Goal: Book appointment/travel/reservation

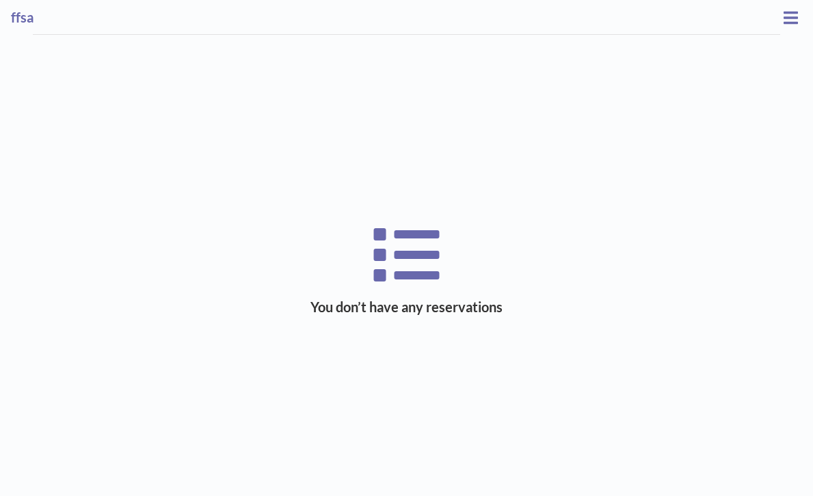
click at [18, 17] on h3 "ffsa" at bounding box center [395, 17] width 769 height 17
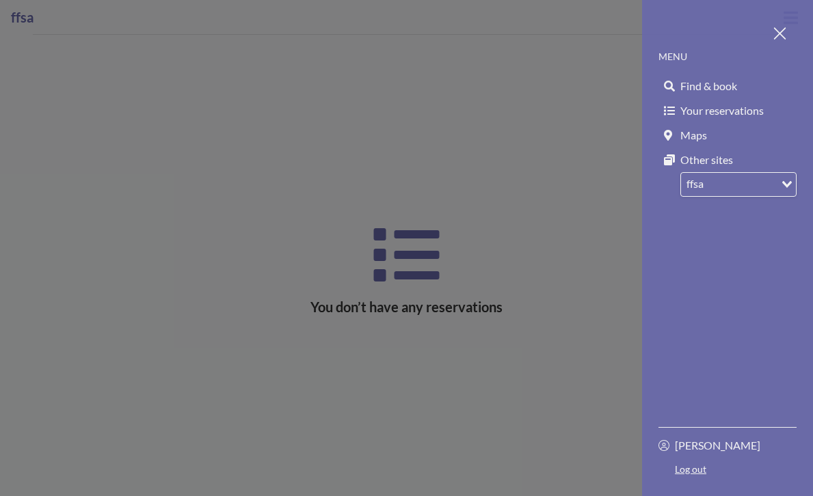
click at [731, 79] on span "Find & book" at bounding box center [708, 86] width 57 height 14
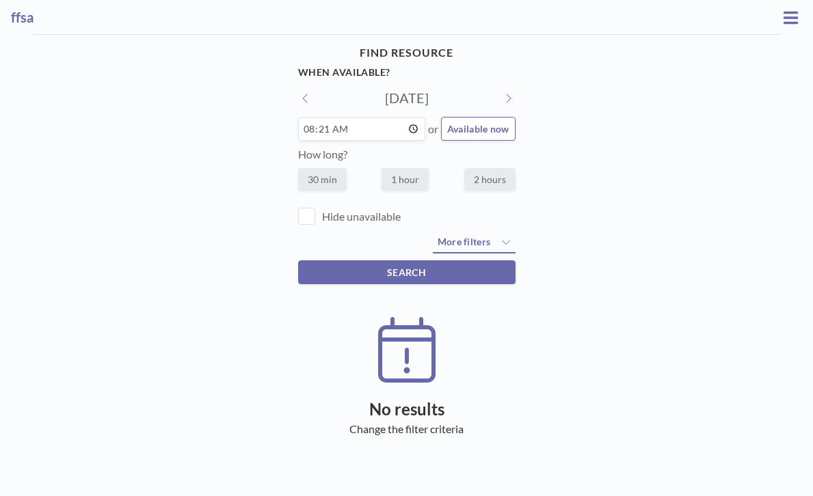
click at [424, 261] on button "SEARCH" at bounding box center [406, 273] width 217 height 24
click at [501, 91] on button at bounding box center [508, 98] width 15 height 14
type input "[DATE]"
click at [791, 14] on icon at bounding box center [791, 17] width 14 height 12
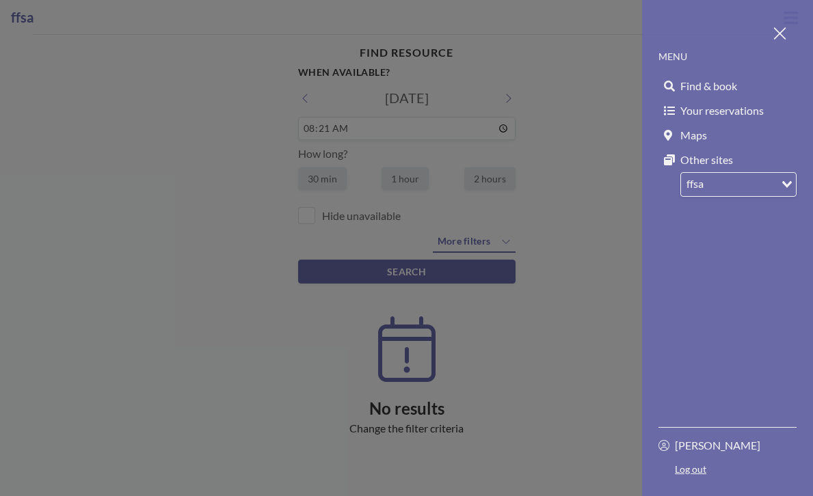
click at [715, 79] on span "Find & book" at bounding box center [708, 86] width 57 height 14
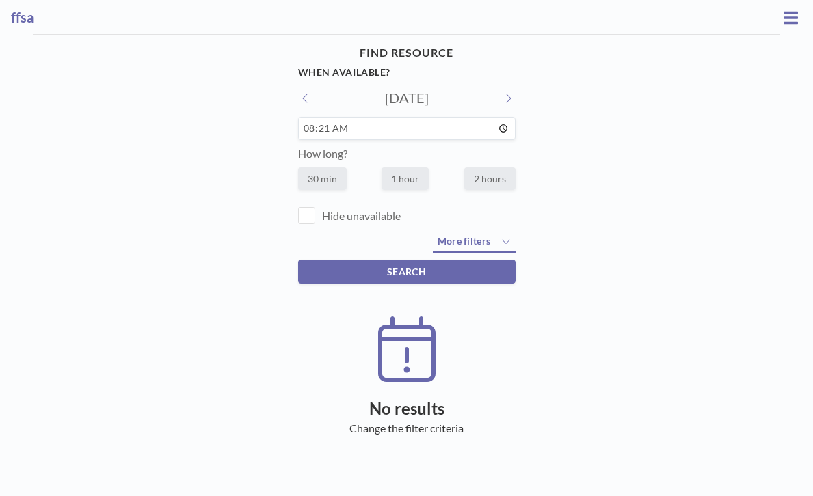
click at [408, 168] on label "1 hour" at bounding box center [405, 179] width 47 height 23
radio input "true"
click at [453, 117] on input "08:21" at bounding box center [406, 128] width 217 height 23
click at [548, 120] on div "FIND RESOURCE When available? [DATE] 08:21 How long? 30 min 1 hour 2 hours Hide…" at bounding box center [406, 252] width 813 height 434
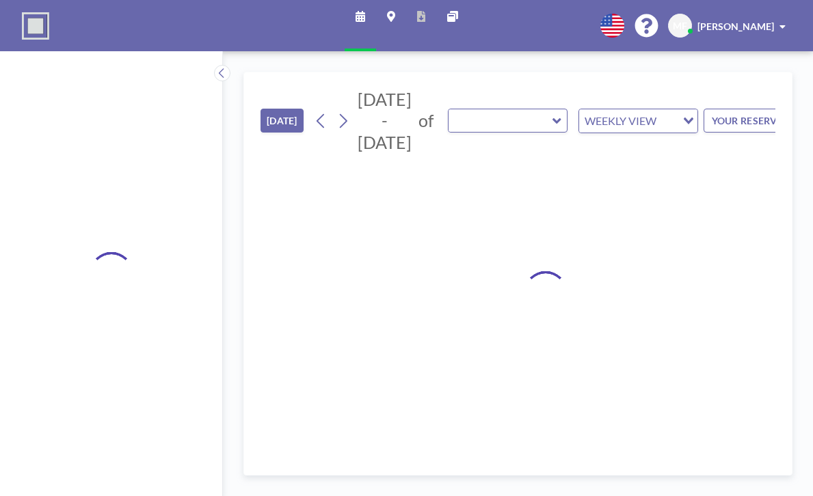
type input "Office 1 (New Building)"
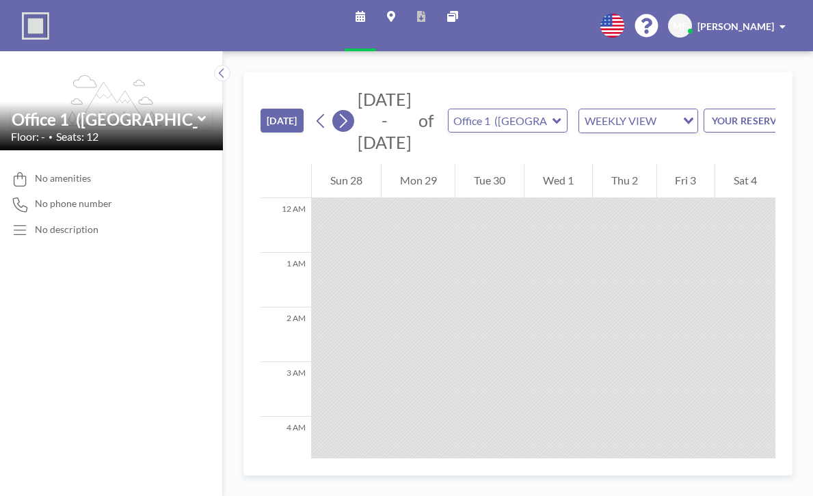
click at [336, 111] on icon at bounding box center [342, 121] width 13 height 21
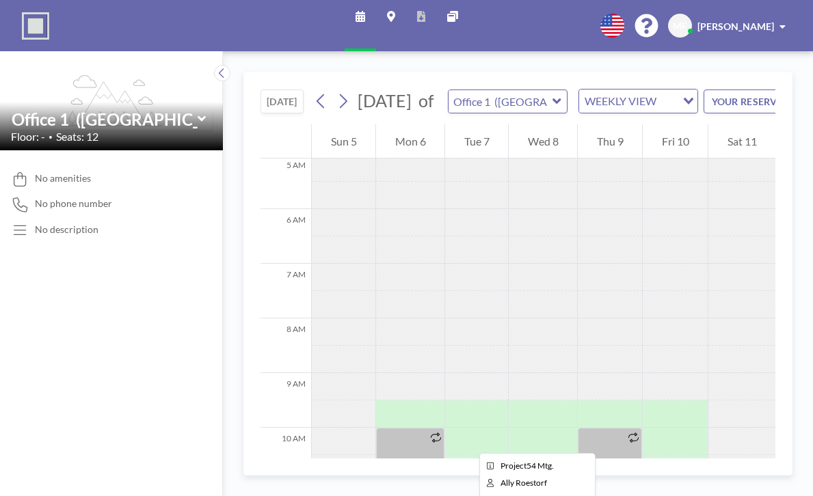
scroll to position [282, 0]
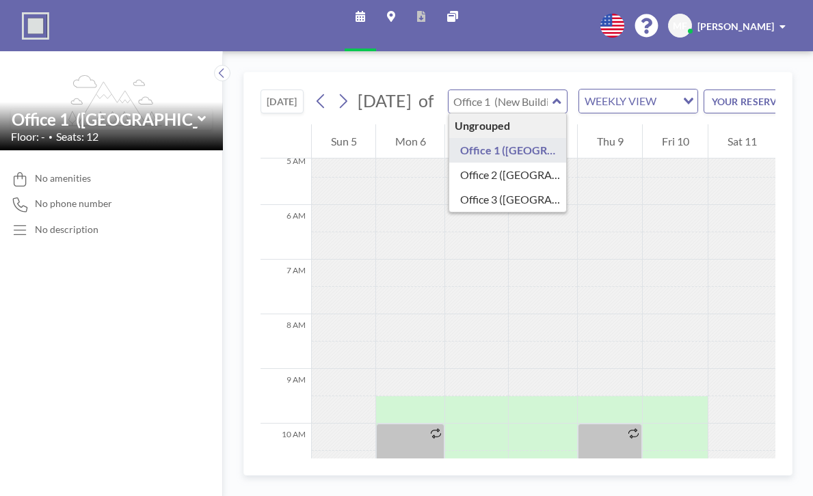
click at [492, 90] on input "text" at bounding box center [501, 101] width 105 height 23
type input "Office 2 (New Building)"
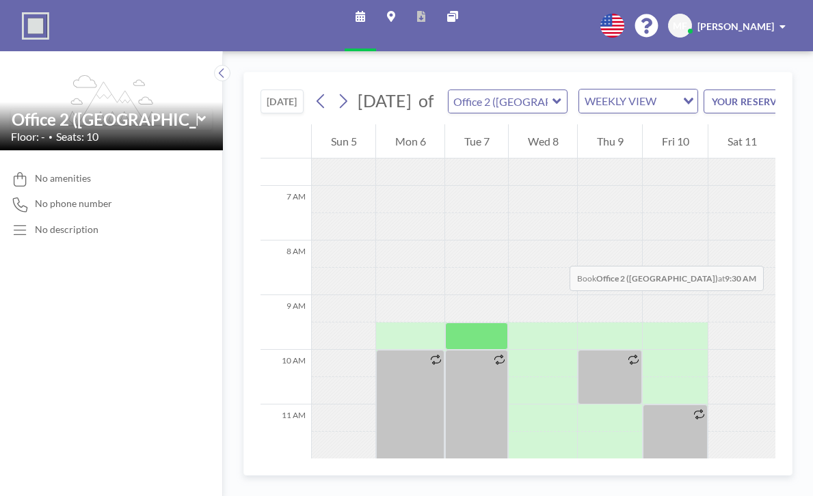
scroll to position [355, 0]
click at [488, 90] on input "text" at bounding box center [501, 101] width 105 height 23
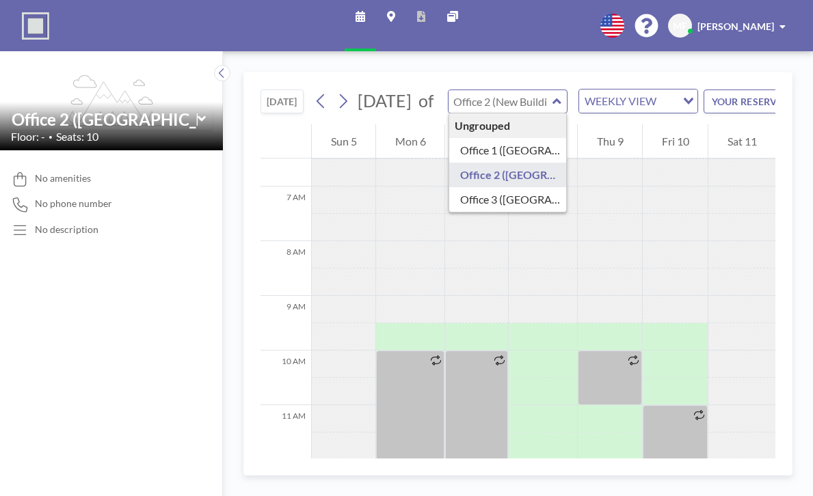
type input "Office 3 (New Building)"
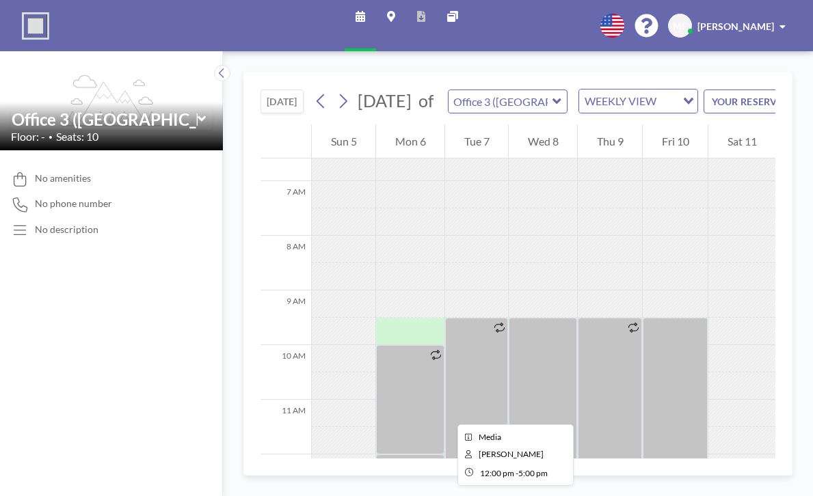
scroll to position [348, 0]
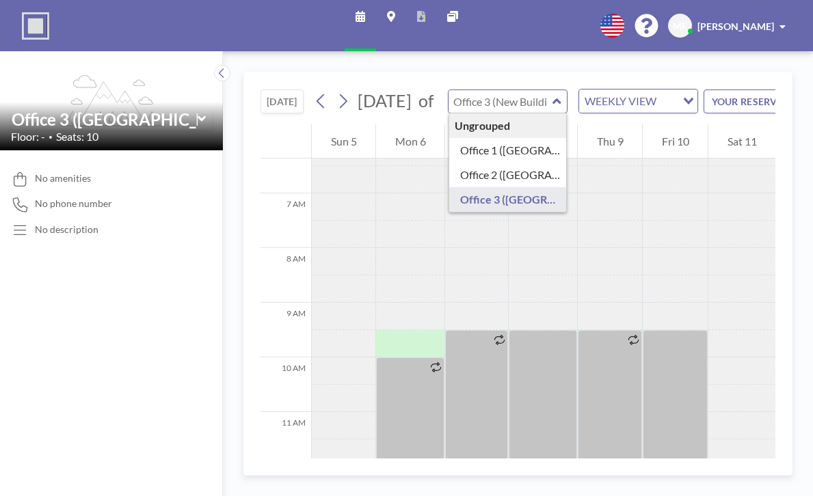
click at [487, 90] on input "text" at bounding box center [501, 101] width 105 height 23
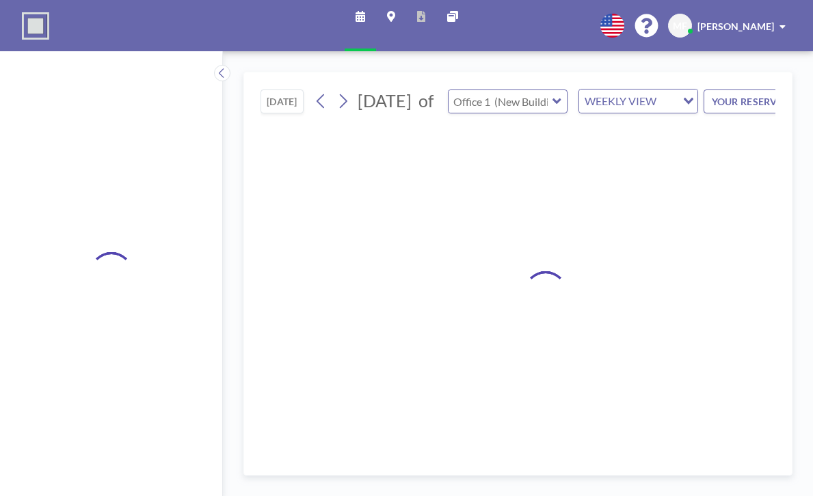
type input "Office 1 (New Building)"
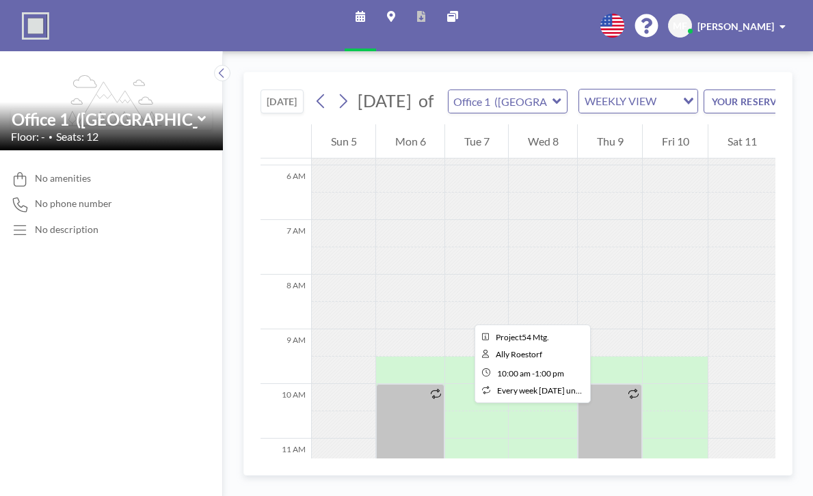
scroll to position [323, 0]
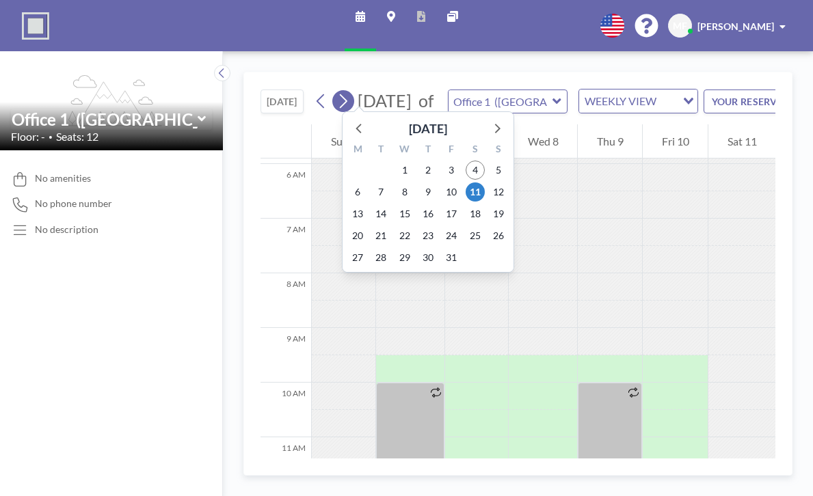
click at [336, 91] on icon at bounding box center [342, 101] width 13 height 21
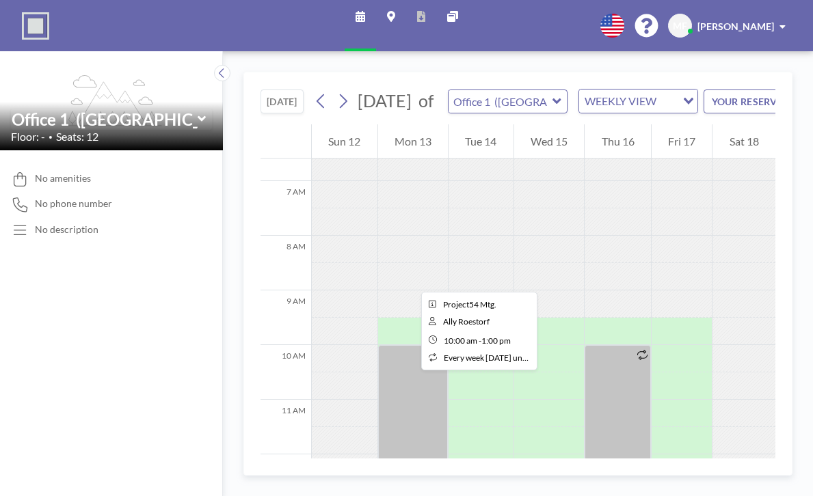
scroll to position [361, 0]
